Goal: Transaction & Acquisition: Purchase product/service

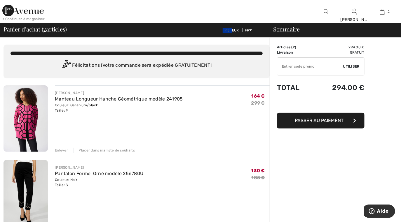
click at [315, 120] on span "Passer au paiement" at bounding box center [319, 121] width 49 height 6
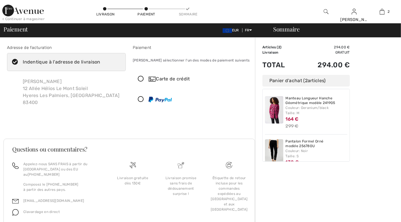
click at [141, 80] on icon at bounding box center [140, 79] width 15 height 6
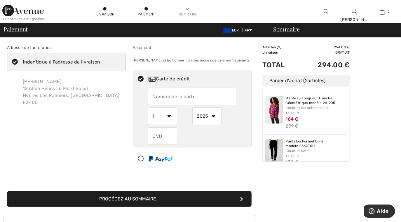
click at [201, 95] on input "text" at bounding box center [192, 96] width 89 height 17
type input "[CREDIT_CARD_NUMBER]"
click at [170, 115] on select "1 2 3 4 5 6 7 8 9 10 11 12" at bounding box center [162, 116] width 29 height 17
select select "10"
click at [148, 108] on select "1 2 3 4 5 6 7 8 9 10 11 12" at bounding box center [162, 116] width 29 height 17
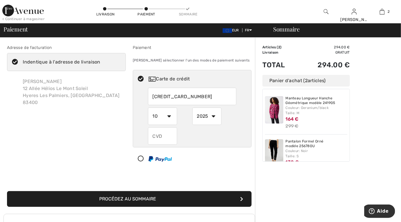
click at [212, 118] on select "2025 2026 2027 2028 2029 2030 2031 2032 2033 2034 2035" at bounding box center [206, 116] width 29 height 17
select select "2027"
click at [192, 108] on select "2025 2026 2027 2028 2029 2030 2031 2032 2033 2034 2035" at bounding box center [206, 116] width 29 height 17
click at [165, 135] on input "text" at bounding box center [162, 135] width 29 height 17
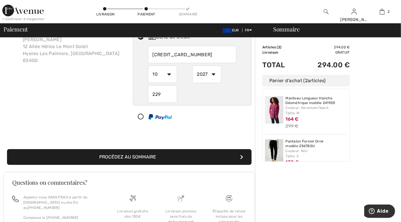
scroll to position [43, 0]
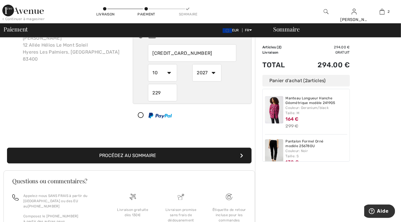
type input "229"
click at [133, 155] on button "Procédez au sommaire" at bounding box center [129, 156] width 244 height 16
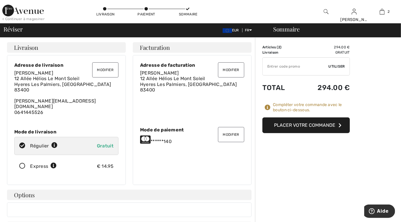
click at [320, 125] on button "Placer votre commande" at bounding box center [305, 126] width 87 height 16
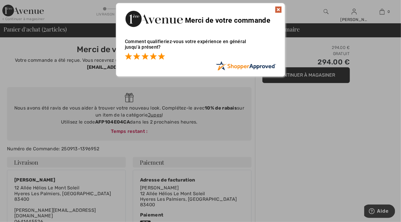
click at [162, 57] on span at bounding box center [161, 56] width 7 height 7
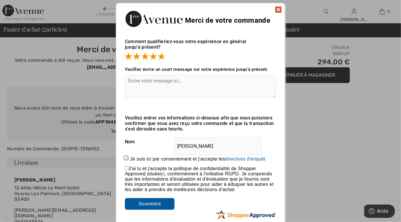
click at [127, 158] on input "Je suis ici par consentement et j'accepte les En soumettant une évaluation, vou…" at bounding box center [127, 159] width 4 height 4
checkbox input "true"
click at [127, 168] on input "checkbox" at bounding box center [127, 169] width 4 height 4
checkbox input "true"
click at [154, 204] on input "Soumettre" at bounding box center [150, 204] width 50 height 12
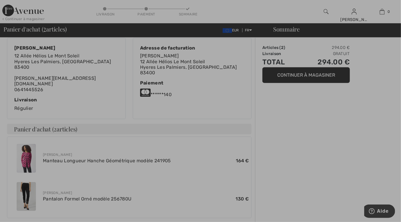
scroll to position [132, 0]
drag, startPoint x: 54, startPoint y: 155, endPoint x: 37, endPoint y: 153, distance: 17.3
click at [54, 155] on div at bounding box center [200, 111] width 401 height 222
click at [27, 153] on div at bounding box center [200, 111] width 401 height 222
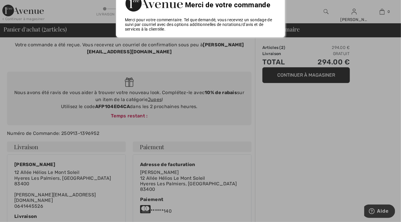
scroll to position [0, 0]
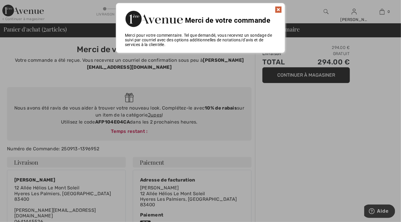
click at [280, 9] on img at bounding box center [278, 9] width 7 height 7
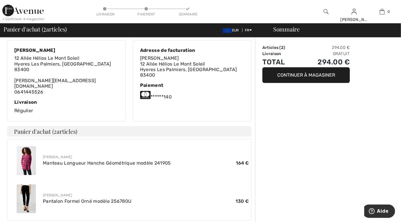
scroll to position [136, 0]
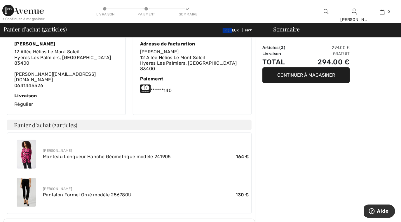
click at [27, 149] on img at bounding box center [26, 154] width 19 height 29
click at [76, 154] on link "Manteau Longueur Hanche Géométrique modèle 241905" at bounding box center [107, 157] width 128 height 6
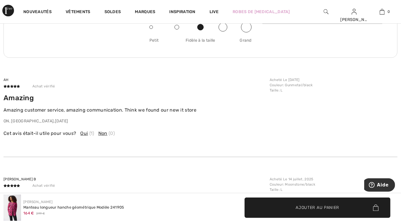
scroll to position [786, 0]
